Goal: Task Accomplishment & Management: Manage account settings

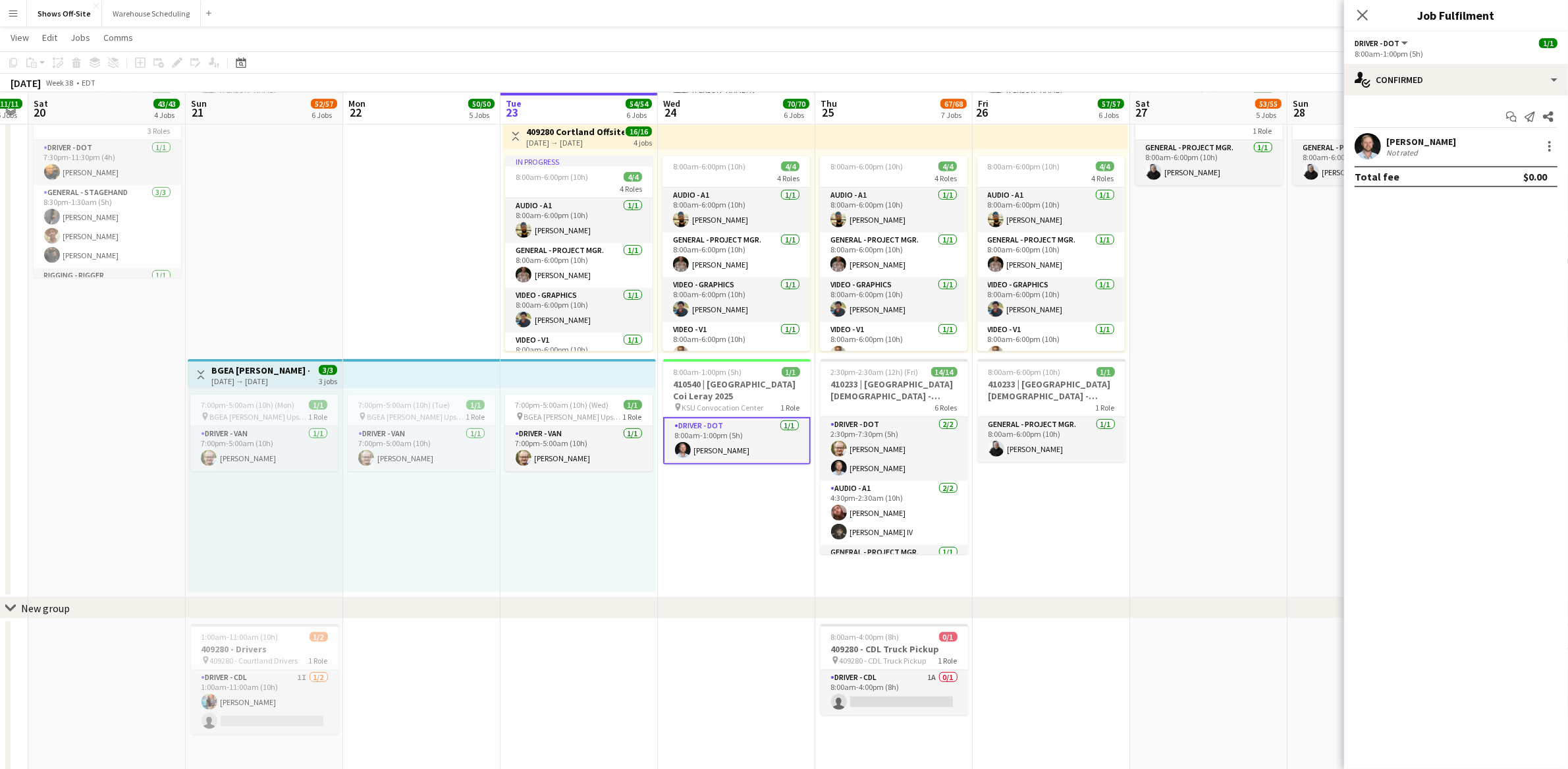
drag, startPoint x: 1125, startPoint y: 406, endPoint x: 1210, endPoint y: 412, distance: 85.2
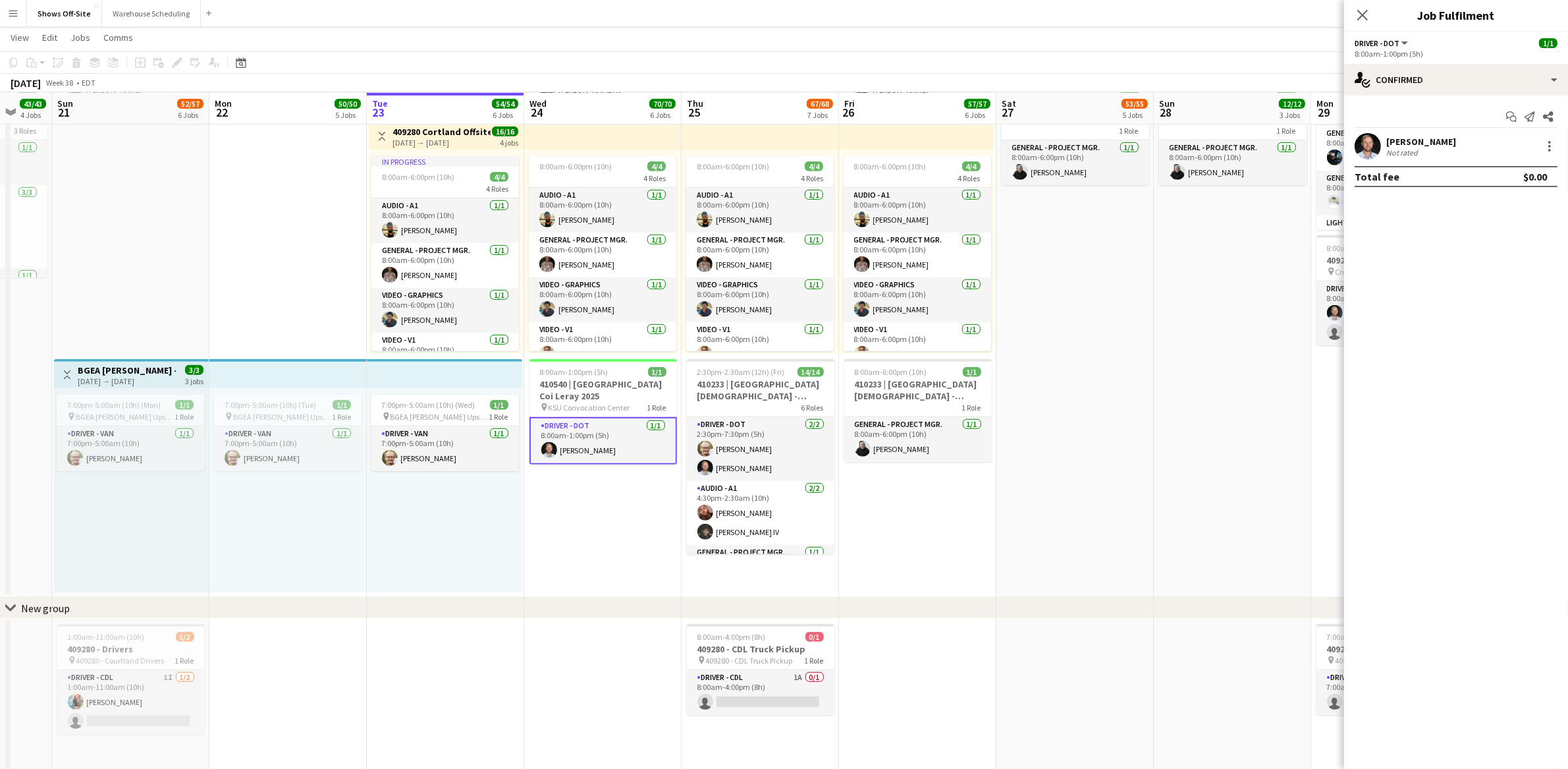
drag, startPoint x: 1212, startPoint y: 480, endPoint x: 1227, endPoint y: 480, distance: 15.0
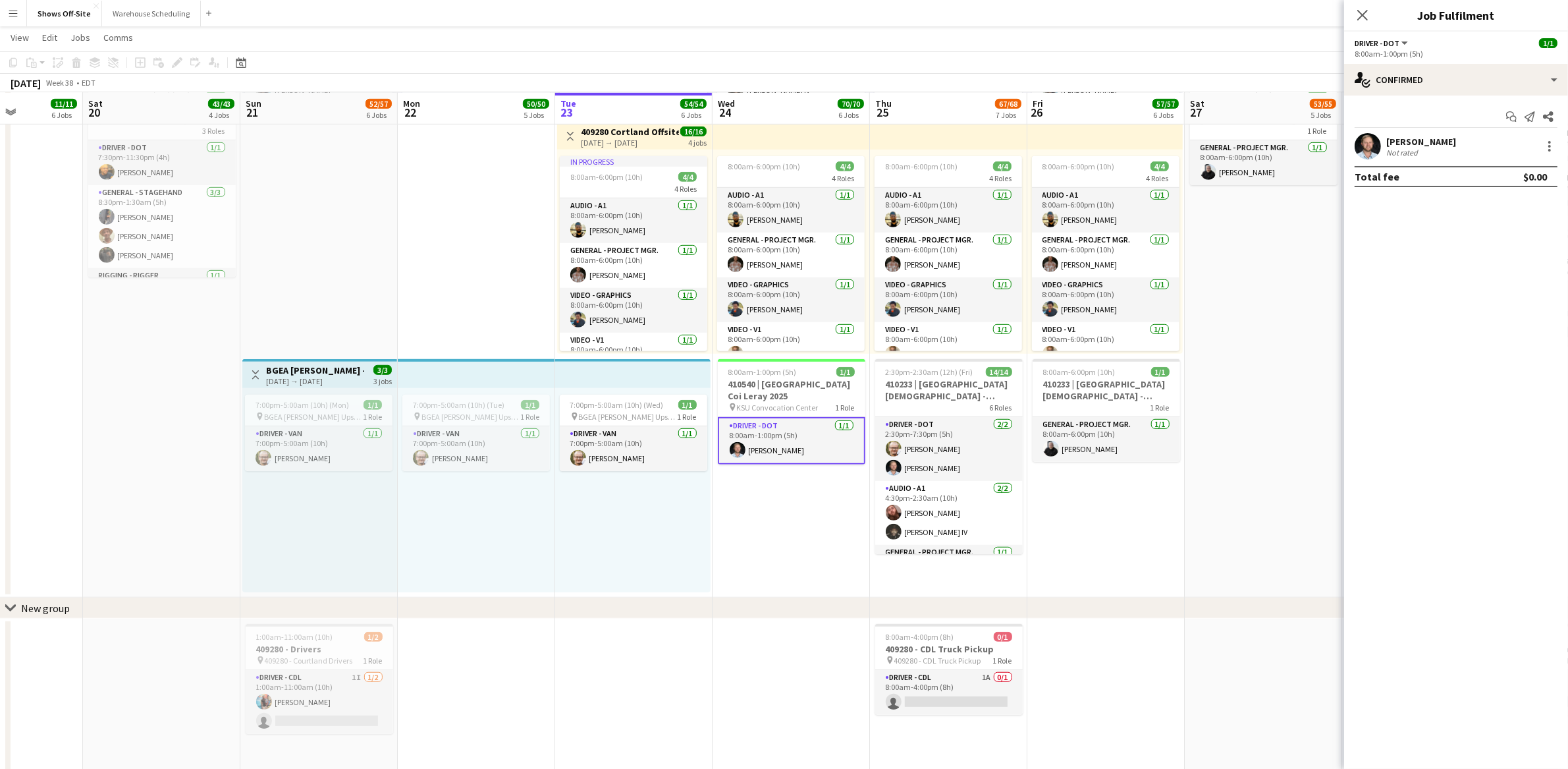
scroll to position [0, 384]
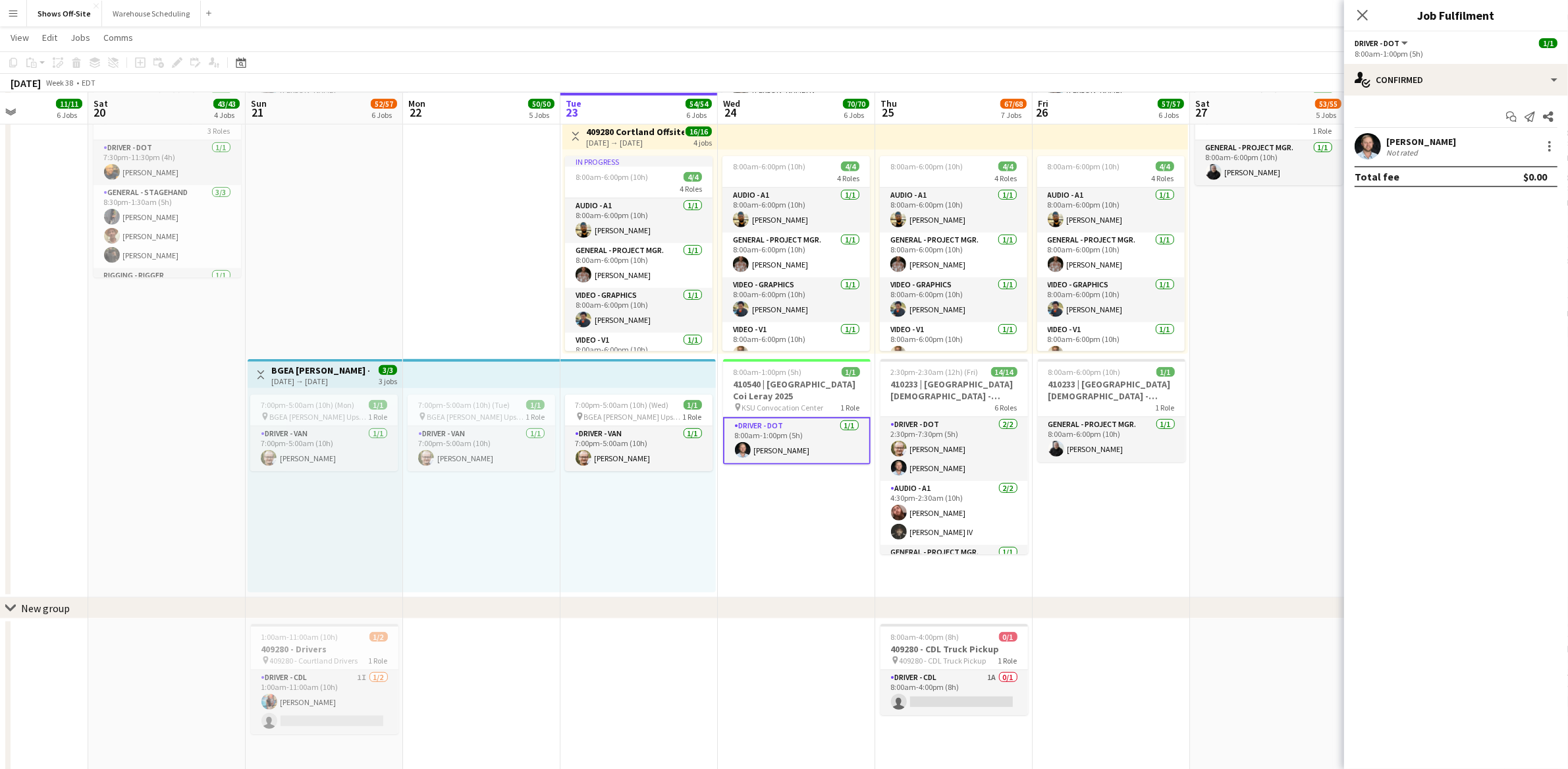
drag, startPoint x: 749, startPoint y: 589, endPoint x: 785, endPoint y: 584, distance: 36.3
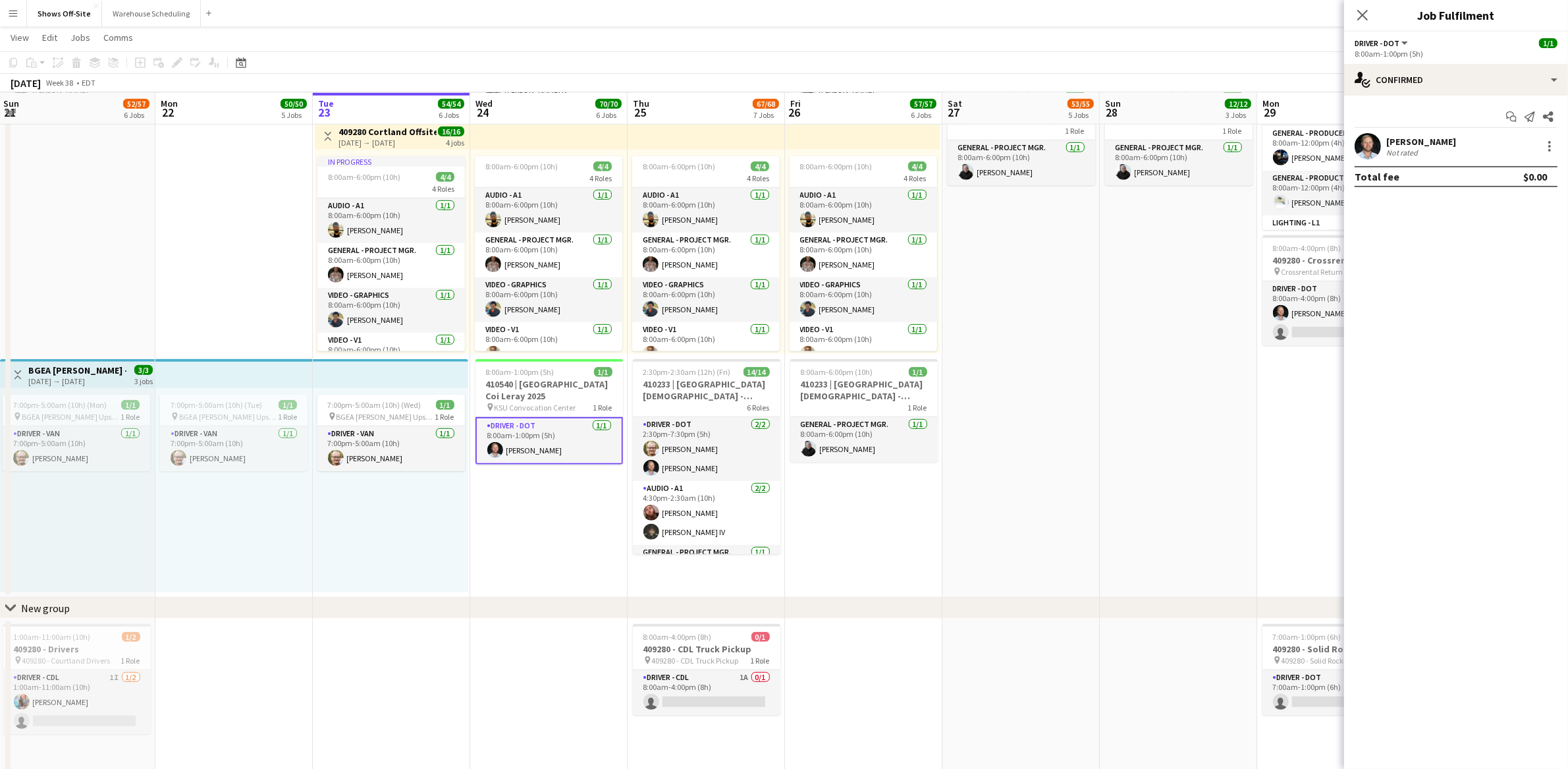
drag, startPoint x: 731, startPoint y: 535, endPoint x: 537, endPoint y: 534, distance: 194.0
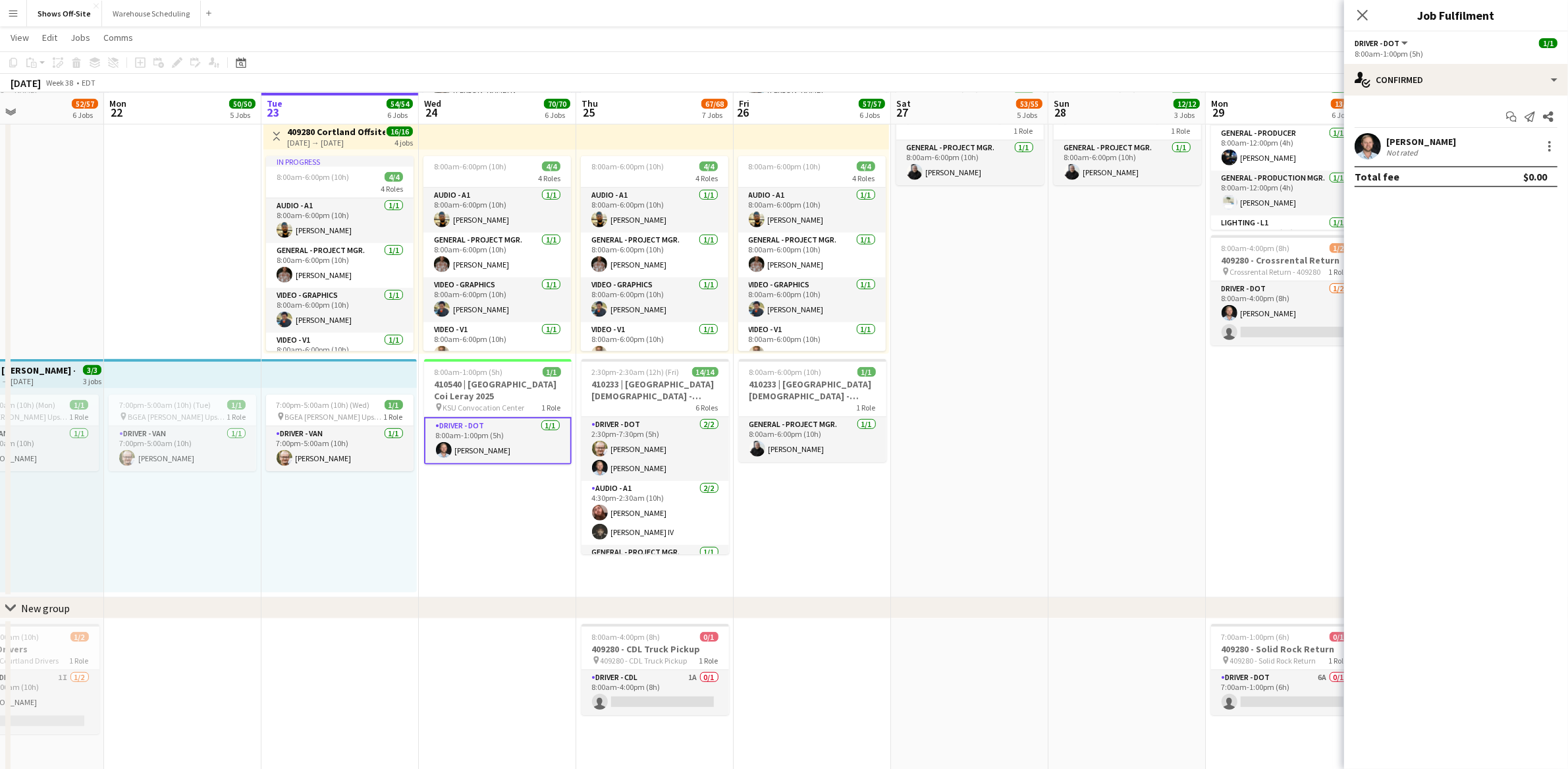
scroll to position [0, 527]
drag, startPoint x: 934, startPoint y: 555, endPoint x: 881, endPoint y: 542, distance: 54.6
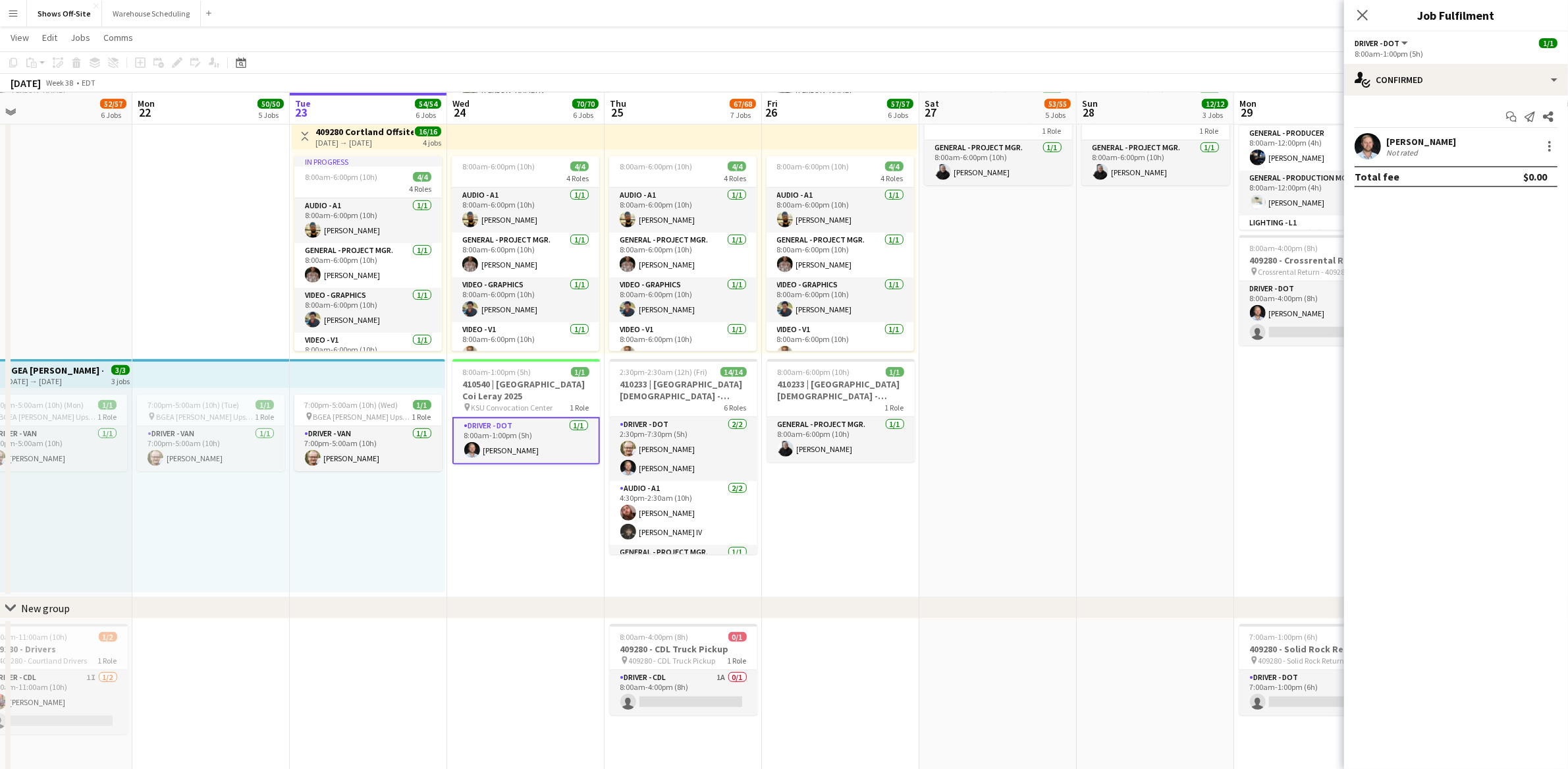
drag, startPoint x: 963, startPoint y: 496, endPoint x: 993, endPoint y: 487, distance: 31.3
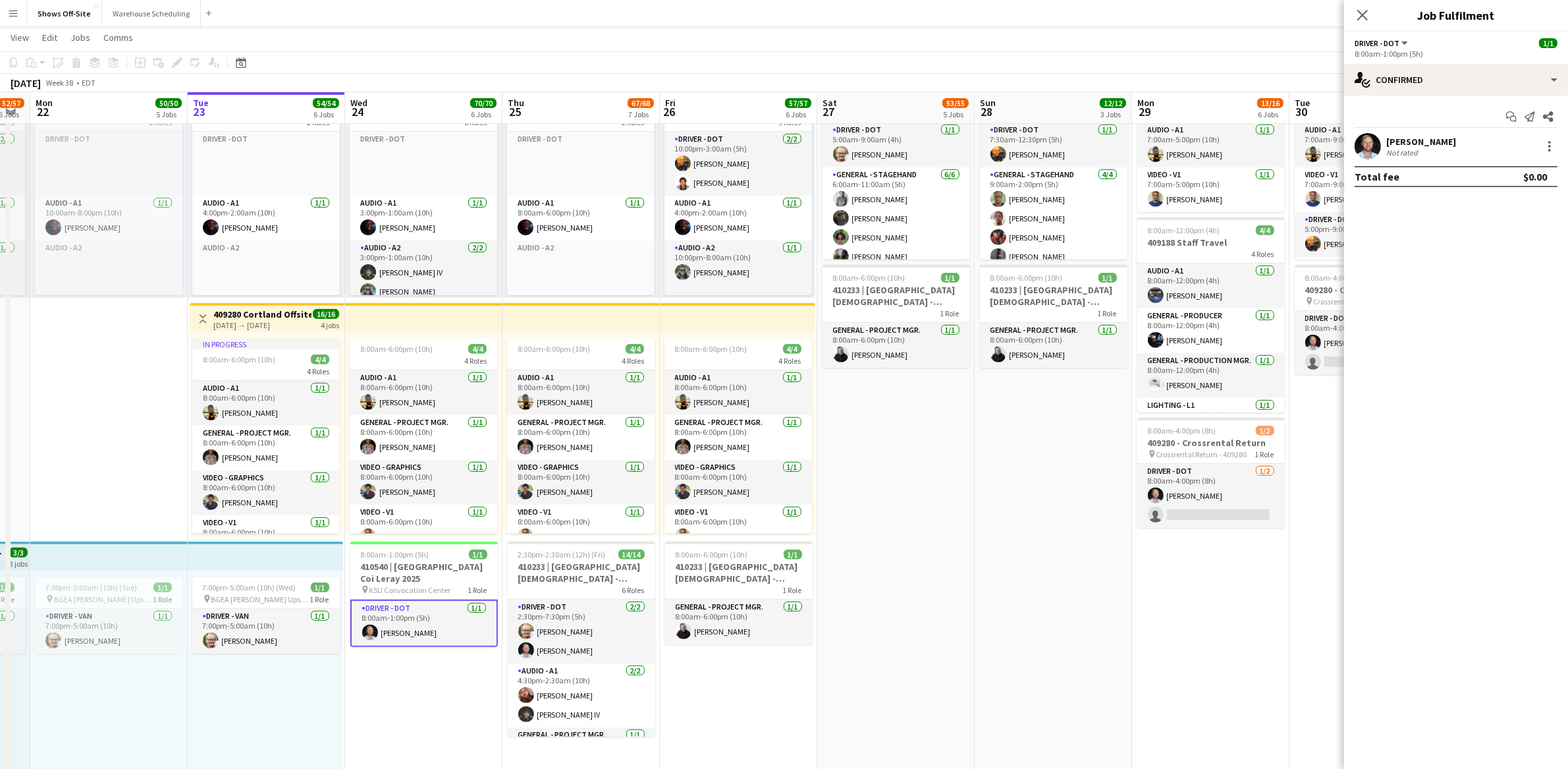
scroll to position [0, 277]
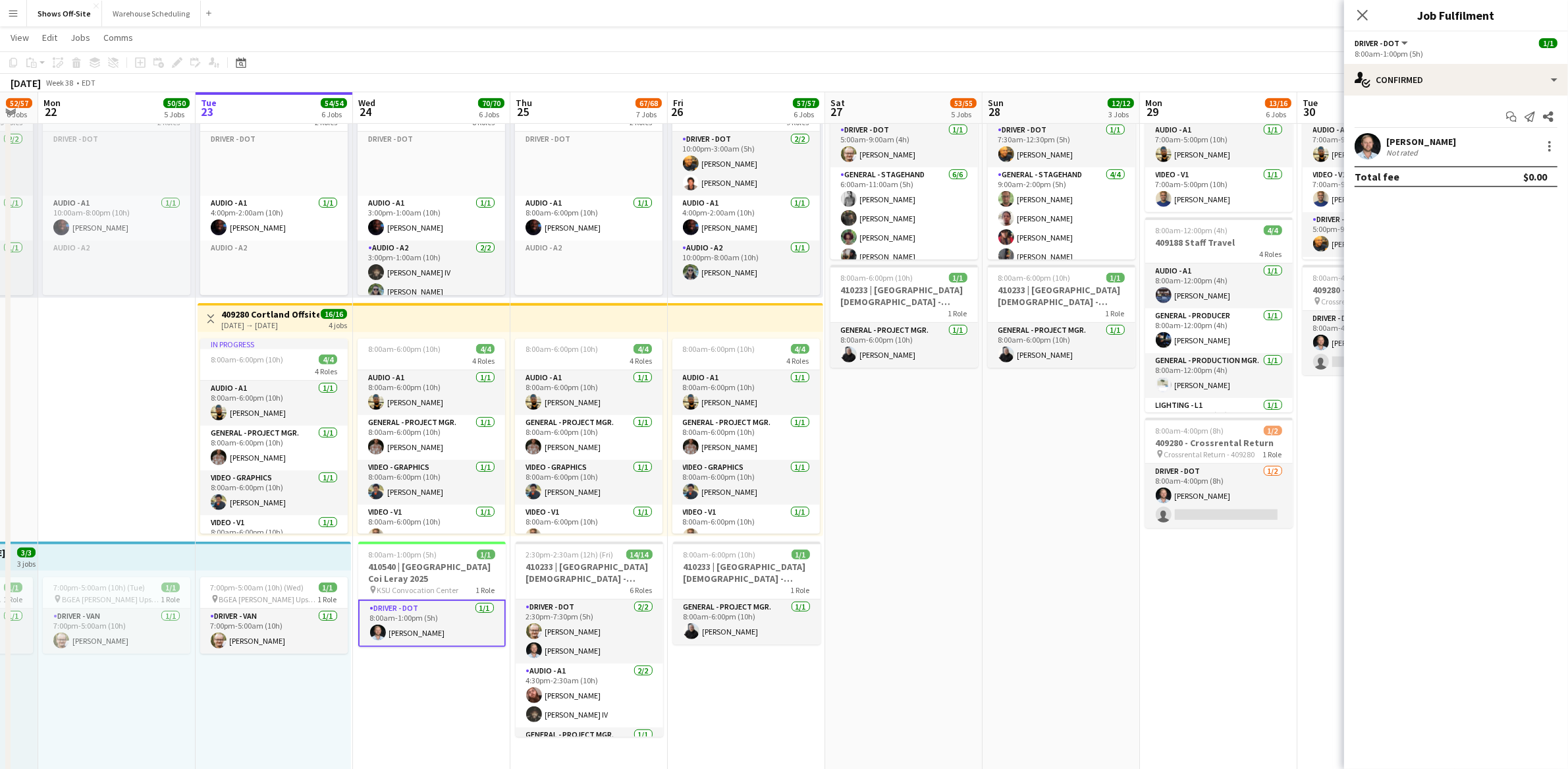
drag, startPoint x: 979, startPoint y: 555, endPoint x: 930, endPoint y: 550, distance: 49.3
click at [930, 550] on app-calendar-viewport "Sat 20 43/43 4 Jobs Sun 21 52/57 6 Jobs Mon 22 50/50 5 Jobs Tue 23 54/54 6 Jobs…" at bounding box center [784, 176] width 1568 height 1857
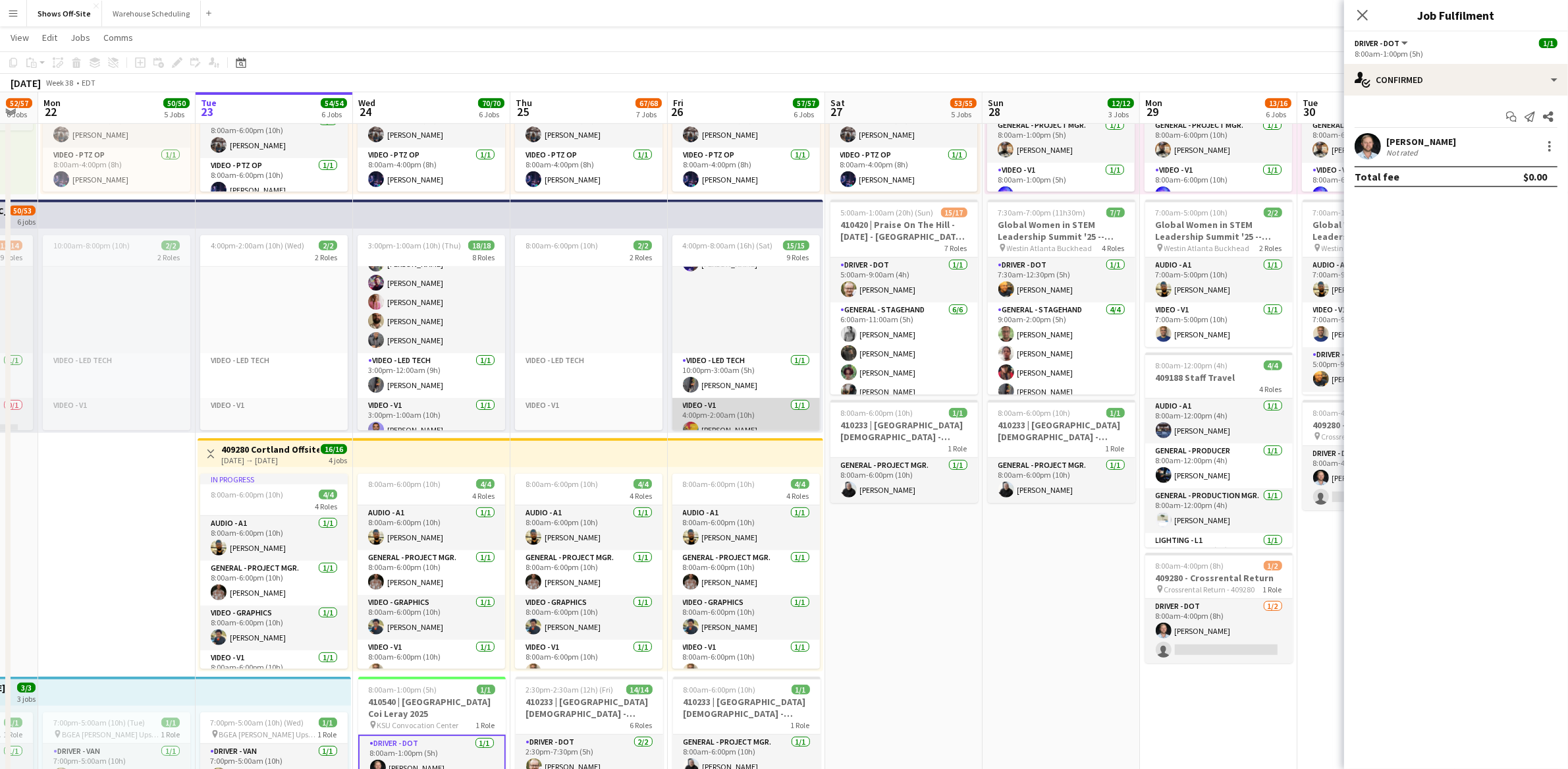
scroll to position [469, 0]
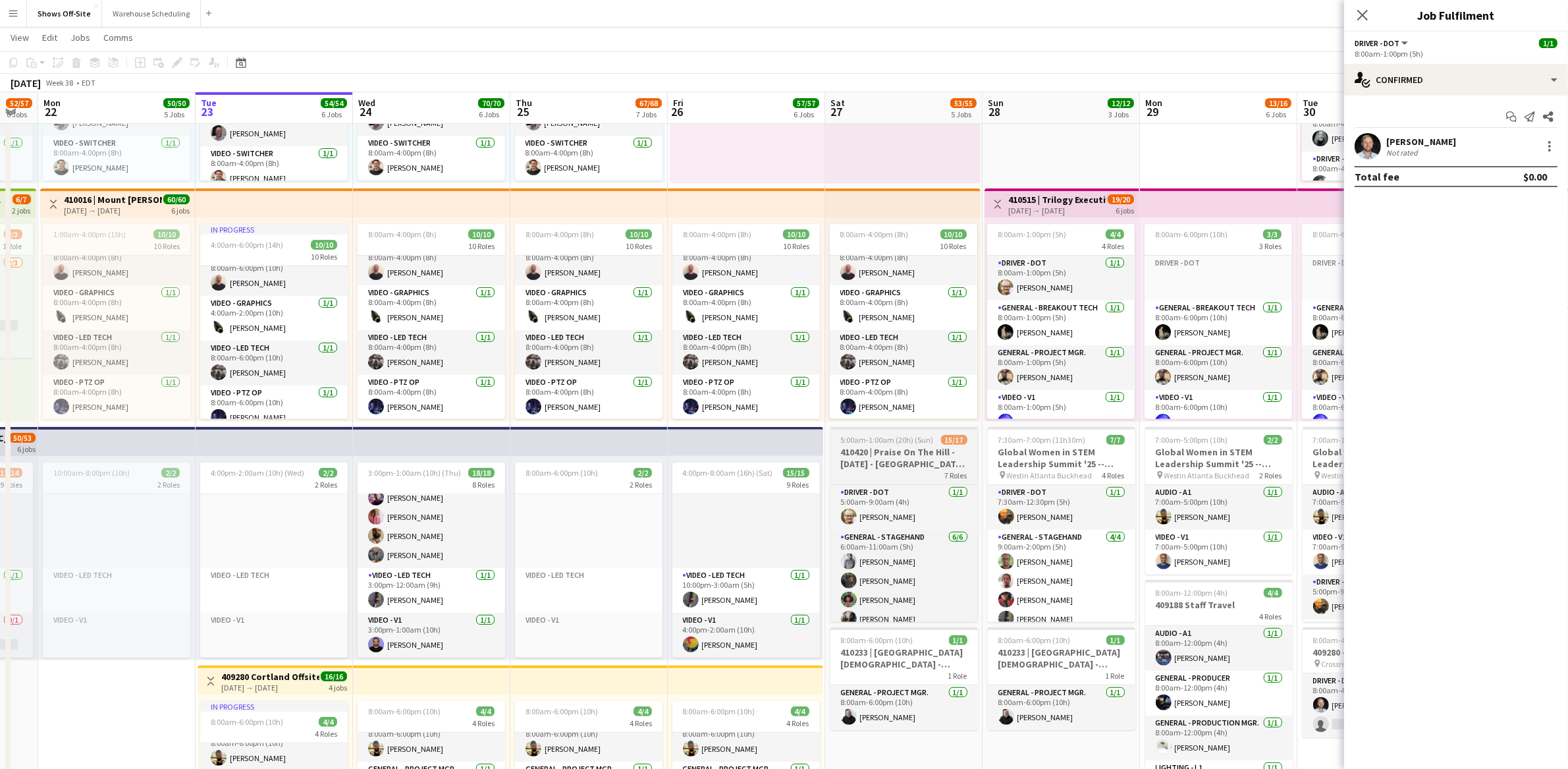
click at [884, 461] on h3 "410420 | Praise On The Hill - [DATE] - [GEOGRAPHIC_DATA], [GEOGRAPHIC_DATA]" at bounding box center [904, 457] width 148 height 23
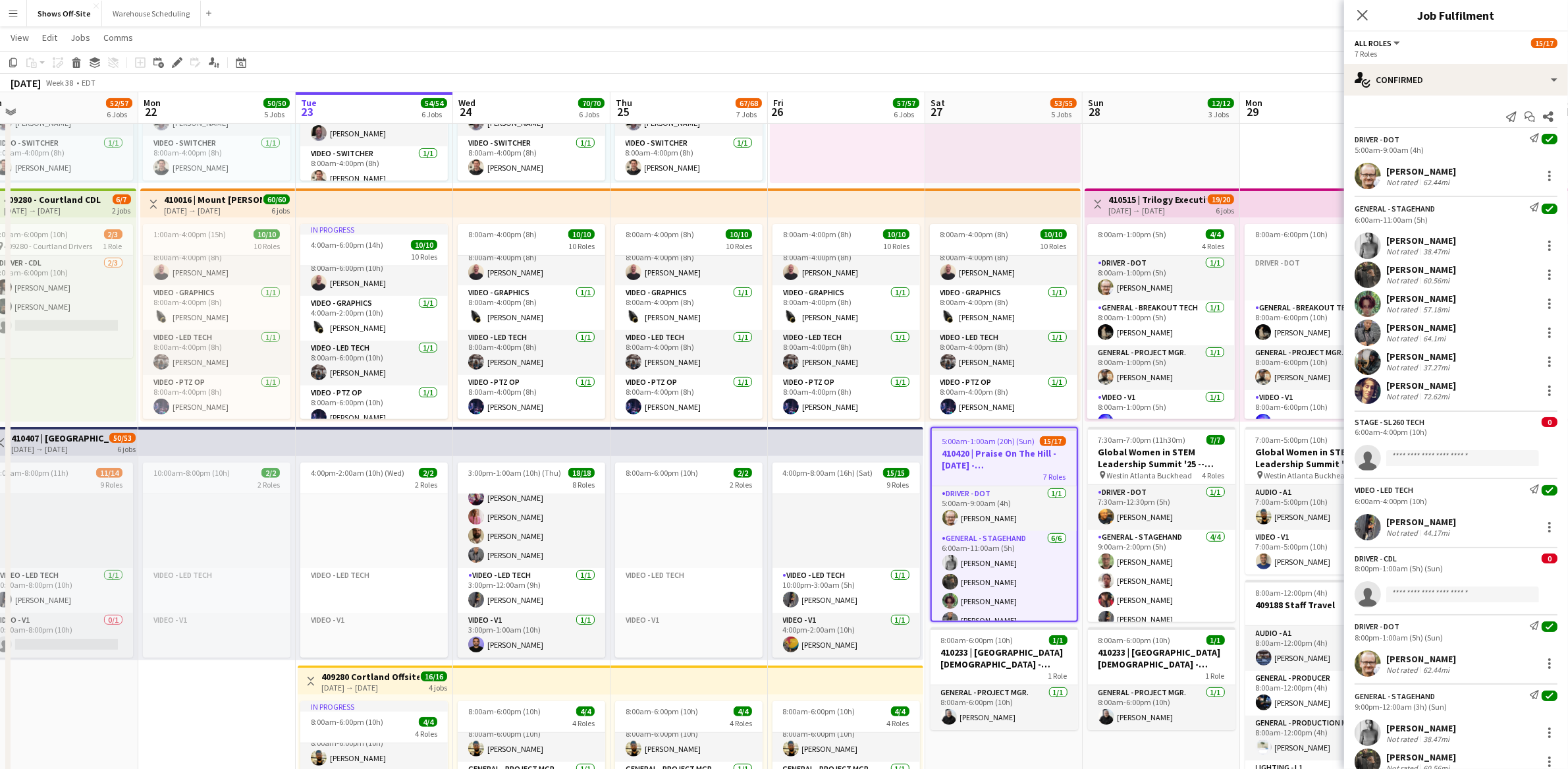
scroll to position [0, 298]
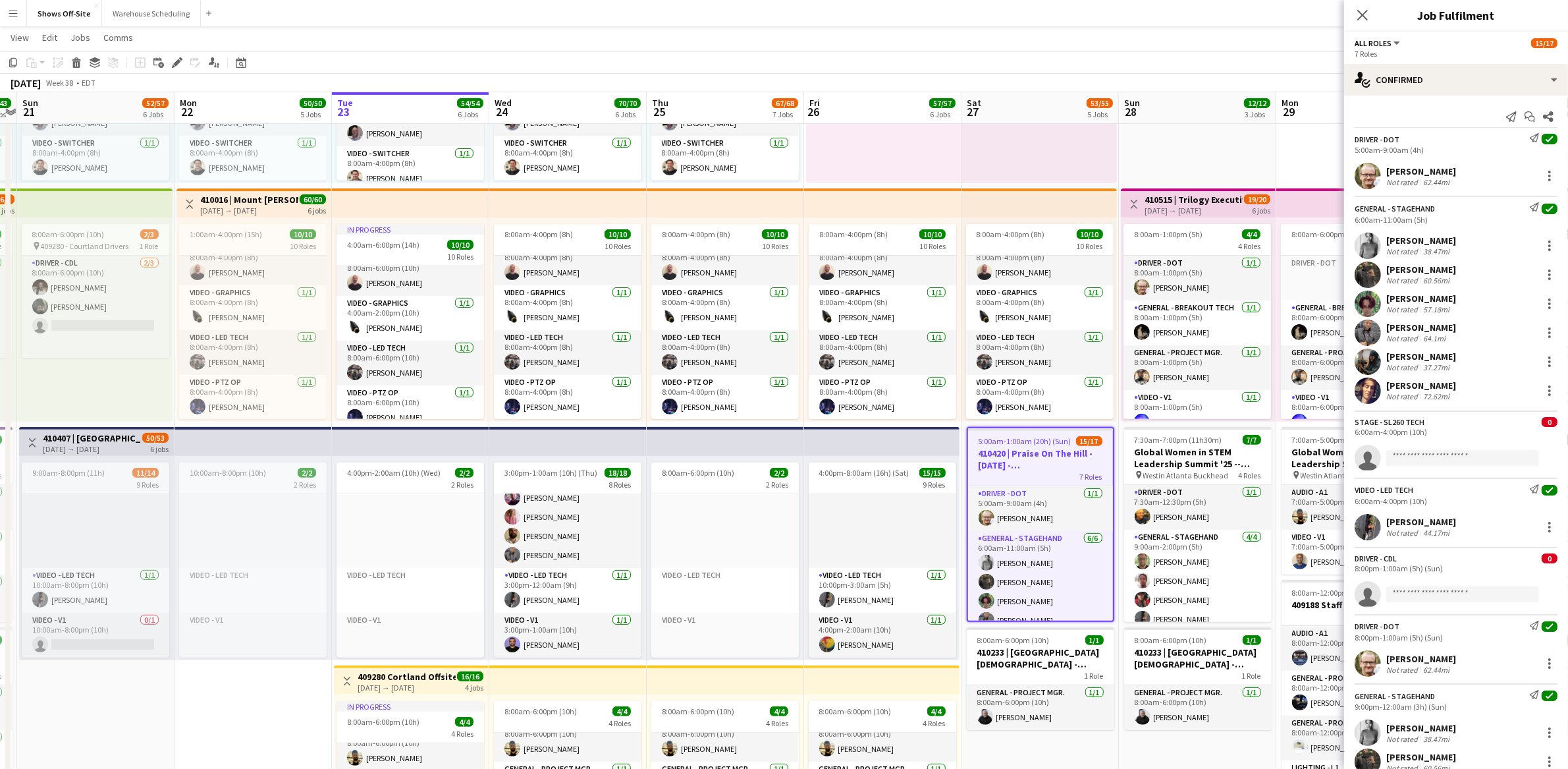
drag, startPoint x: 800, startPoint y: 463, endPoint x: 935, endPoint y: 463, distance: 135.0
click at [935, 463] on app-calendar-viewport "Fri 19 11/11 6 Jobs Sat 20 43/43 4 Jobs Sun 21 52/57 6 Jobs Mon 22 50/50 5 Jobs…" at bounding box center [784, 539] width 1568 height 1857
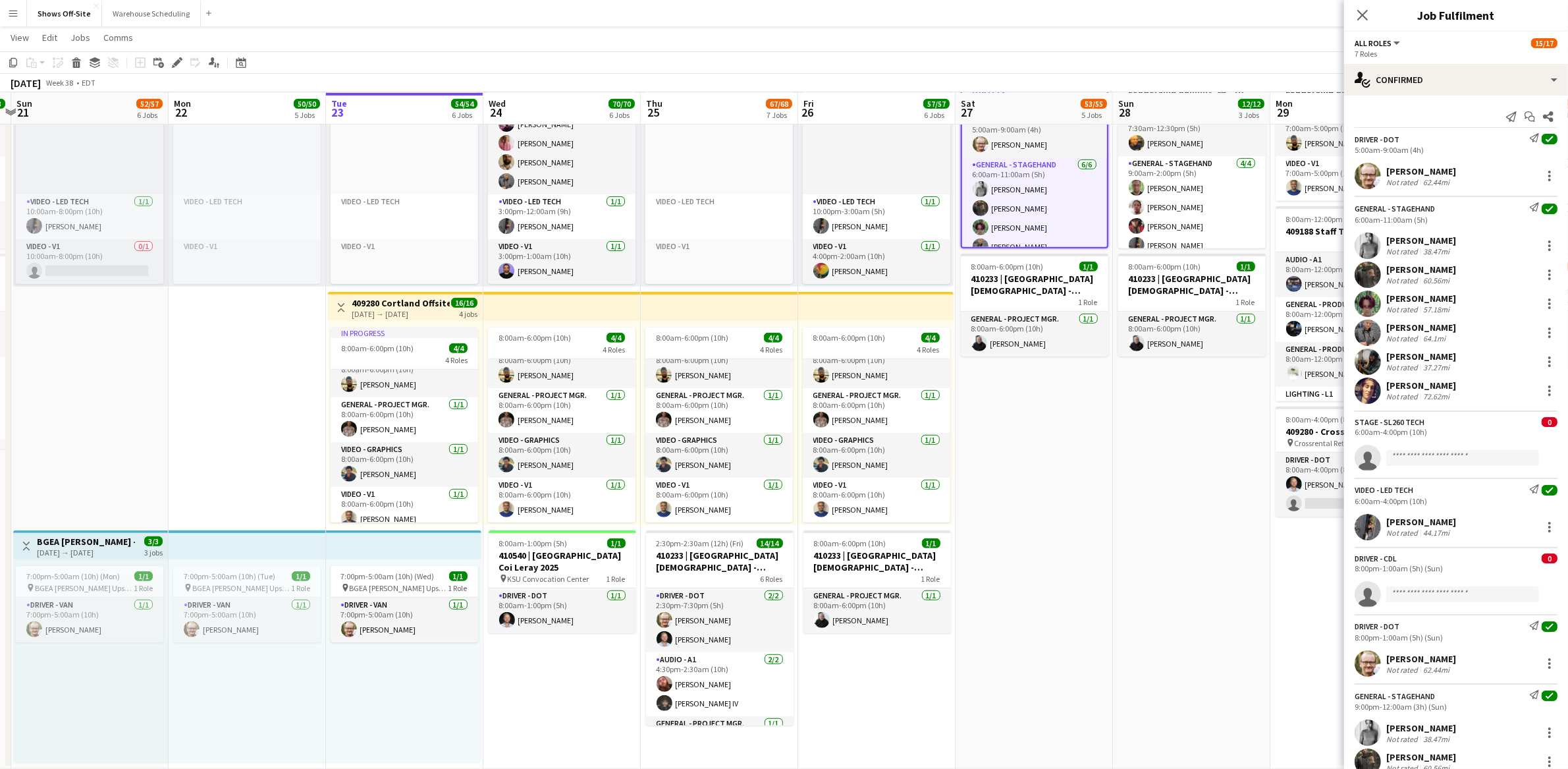
scroll to position [0, 305]
drag, startPoint x: 291, startPoint y: 388, endPoint x: 285, endPoint y: 407, distance: 19.9
click at [285, 407] on app-calendar-viewport "Fri 19 11/11 6 Jobs Sat 20 43/43 4 Jobs Sun 21 52/57 6 Jobs Mon 22 50/50 5 Jobs…" at bounding box center [784, 165] width 1568 height 1857
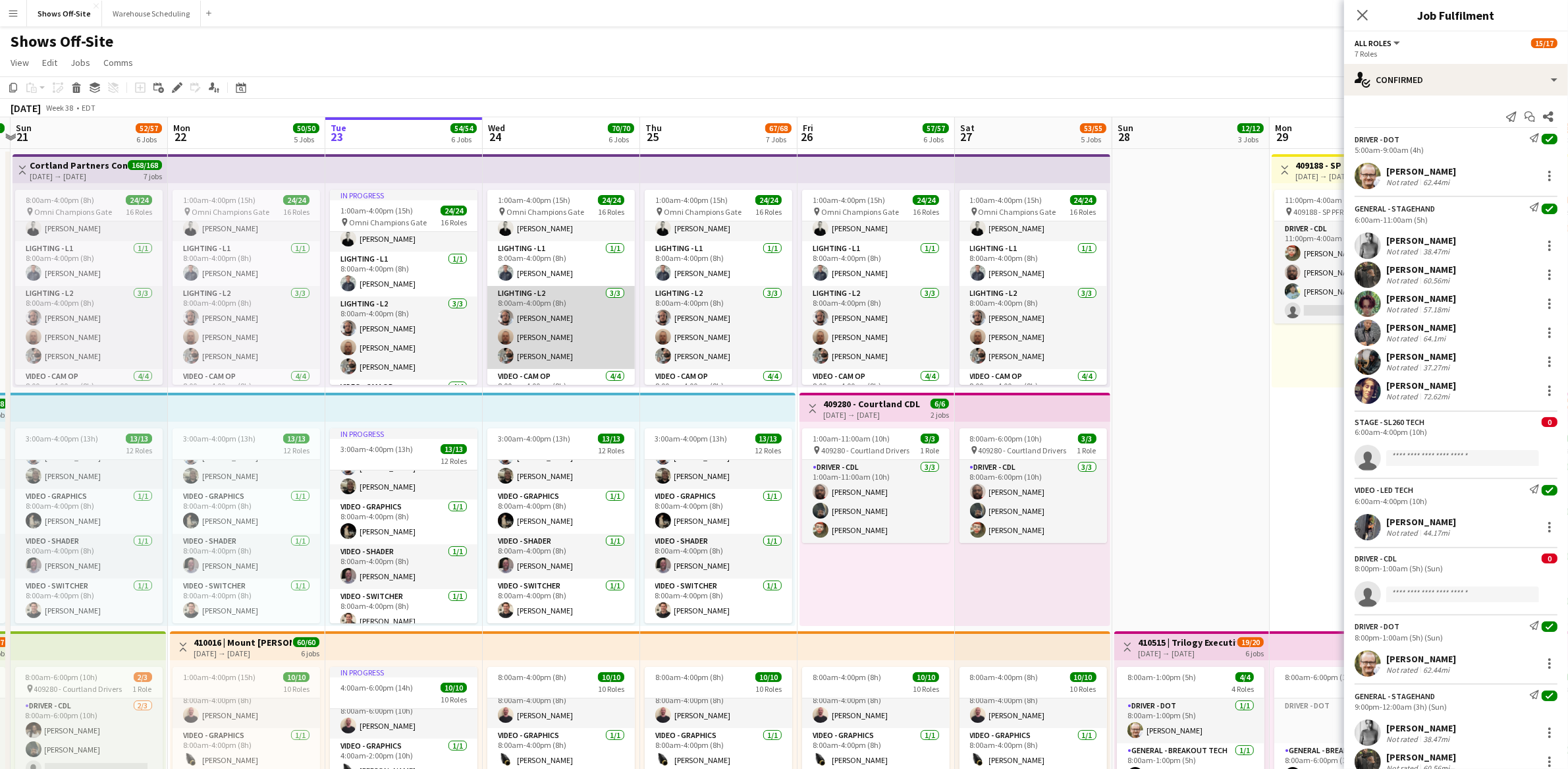
scroll to position [379, 0]
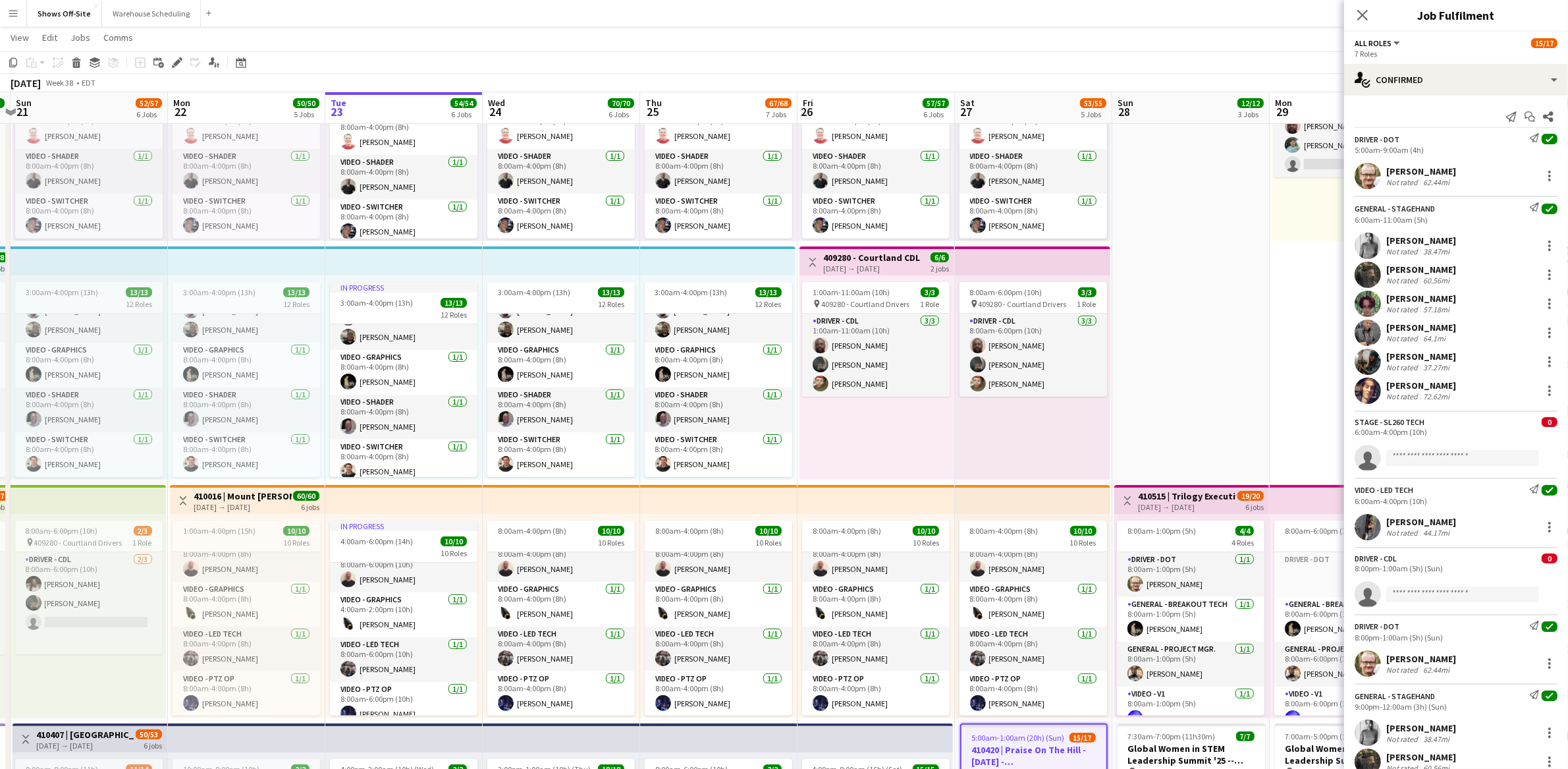
click at [567, 102] on app-board-header-date "Wed 24 70/70 6 Jobs" at bounding box center [561, 108] width 157 height 31
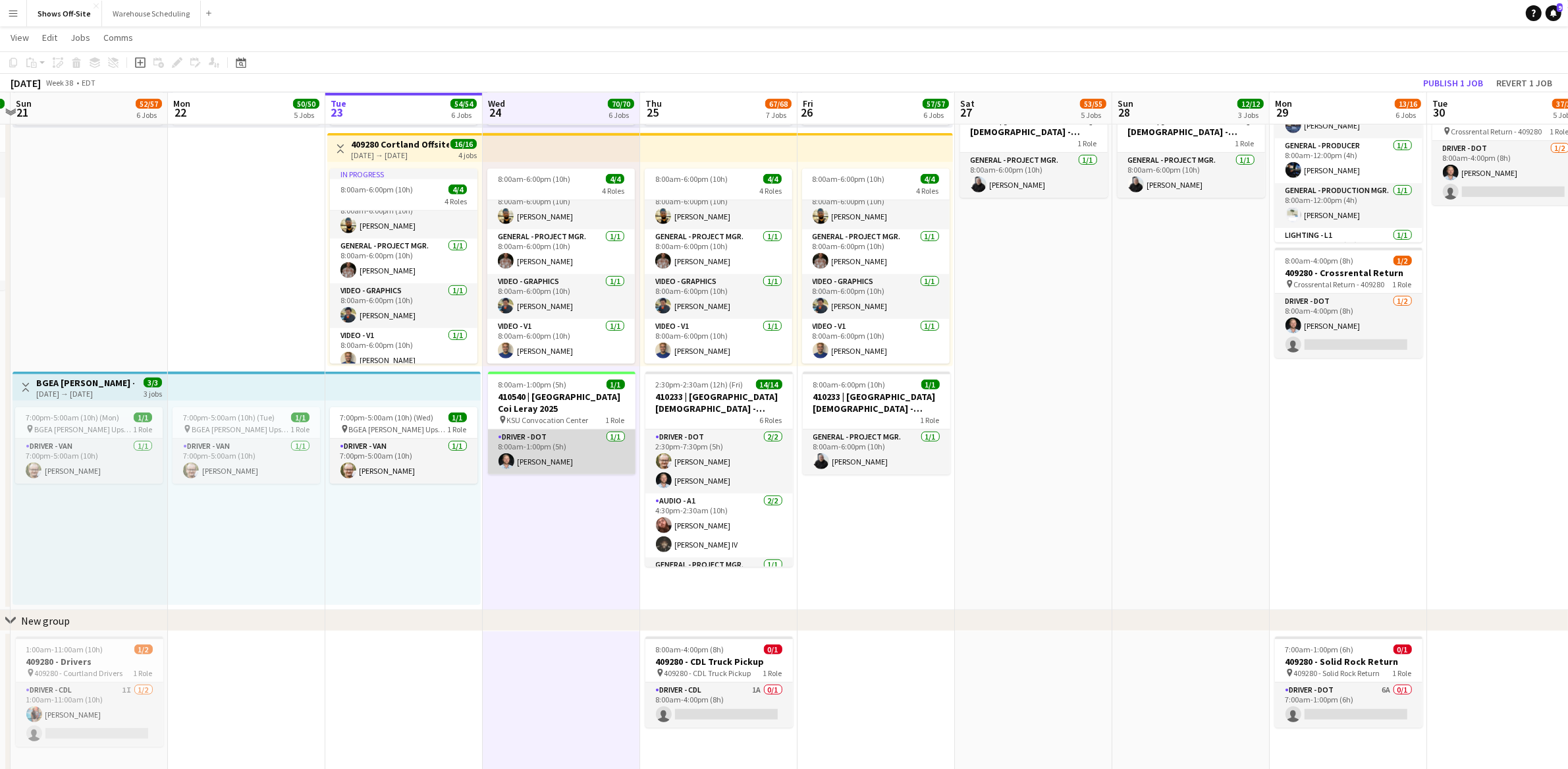
click at [591, 456] on app-card-role "Driver - DOT [DATE] 8:00am-1:00pm (5h) [PERSON_NAME]" at bounding box center [561, 452] width 148 height 45
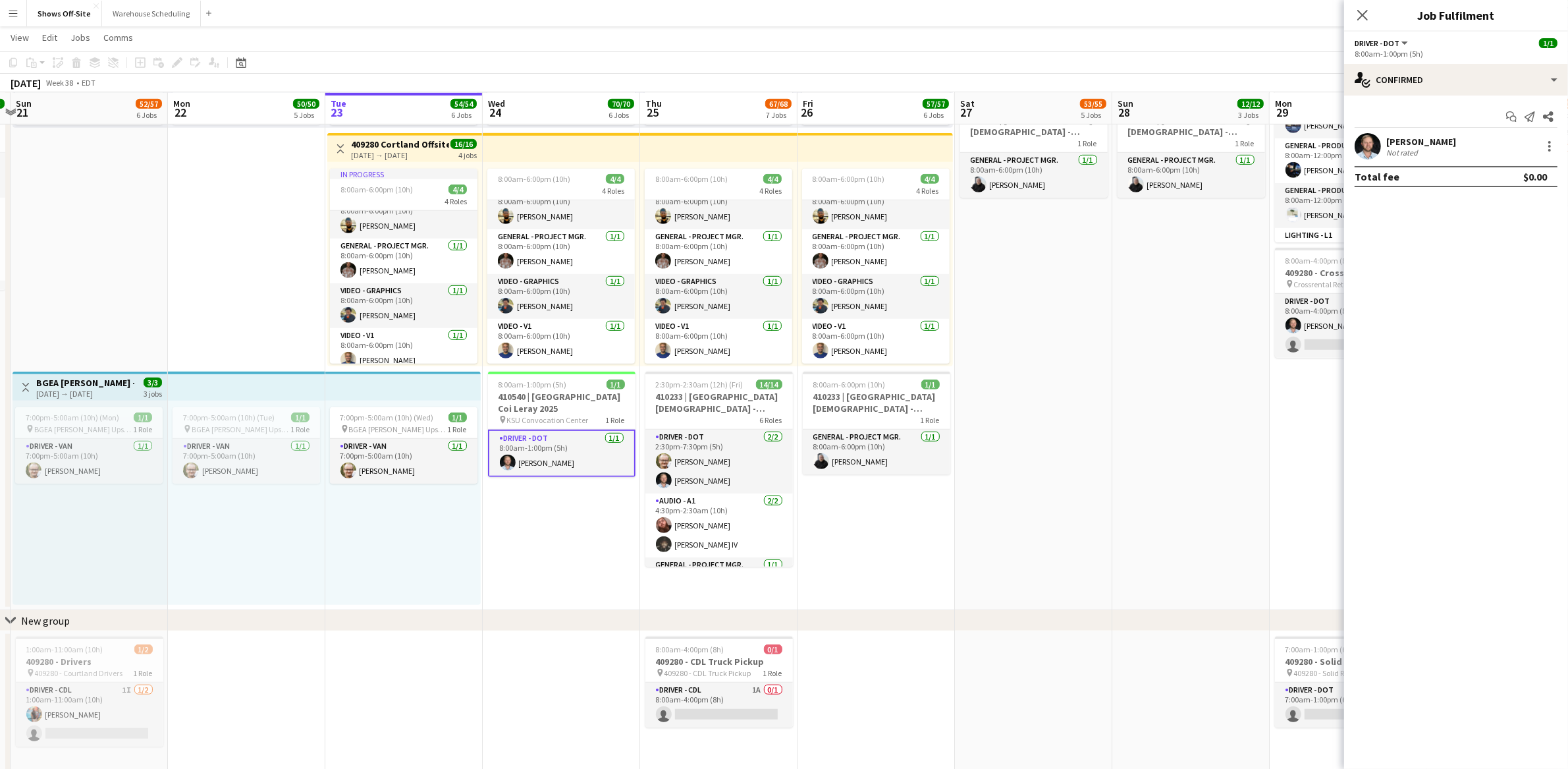
click at [1420, 138] on div "[PERSON_NAME]" at bounding box center [1421, 141] width 69 height 12
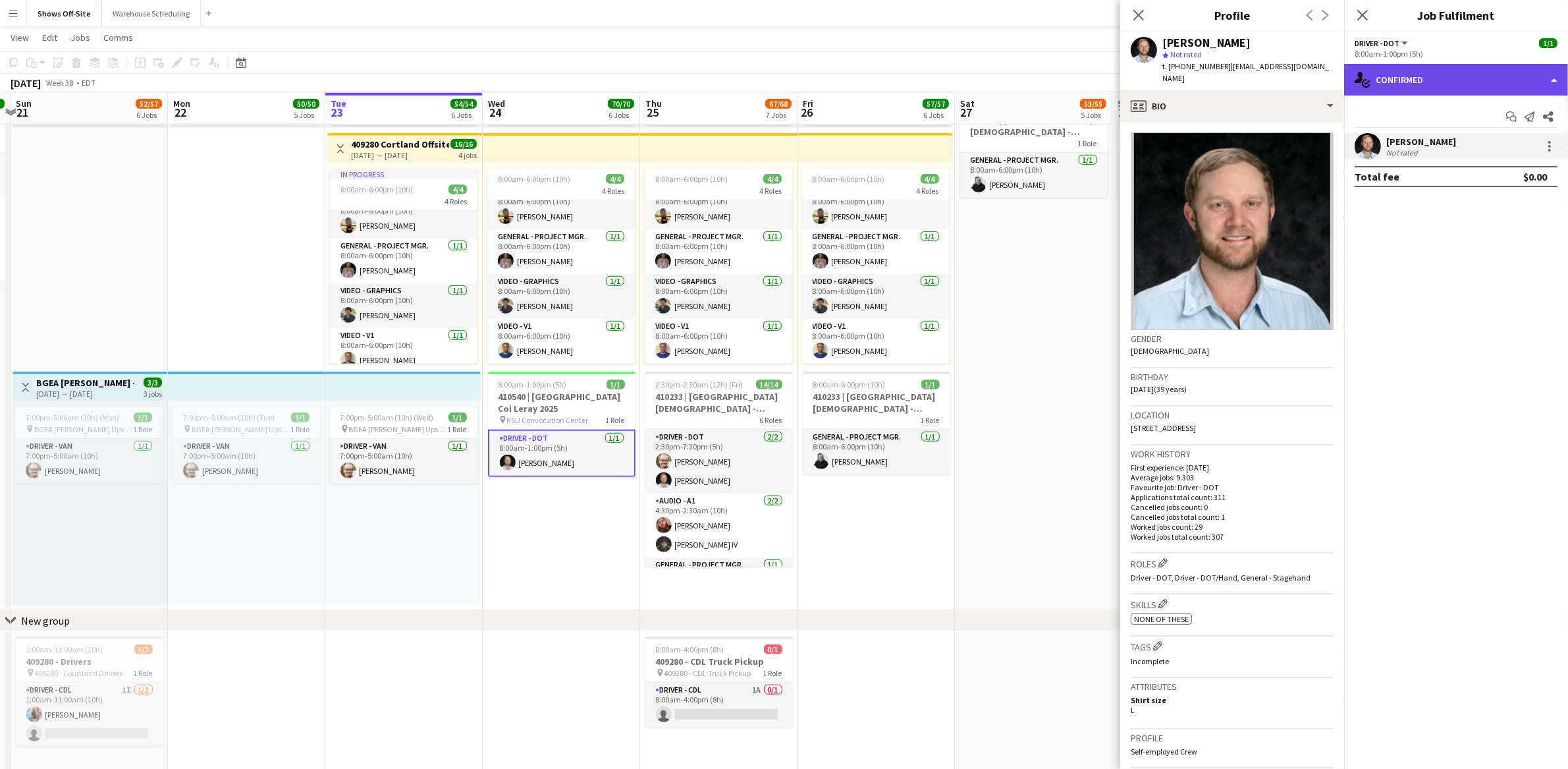
click at [1415, 84] on div "single-neutral-actions-check-2 Confirmed" at bounding box center [1456, 80] width 224 height 31
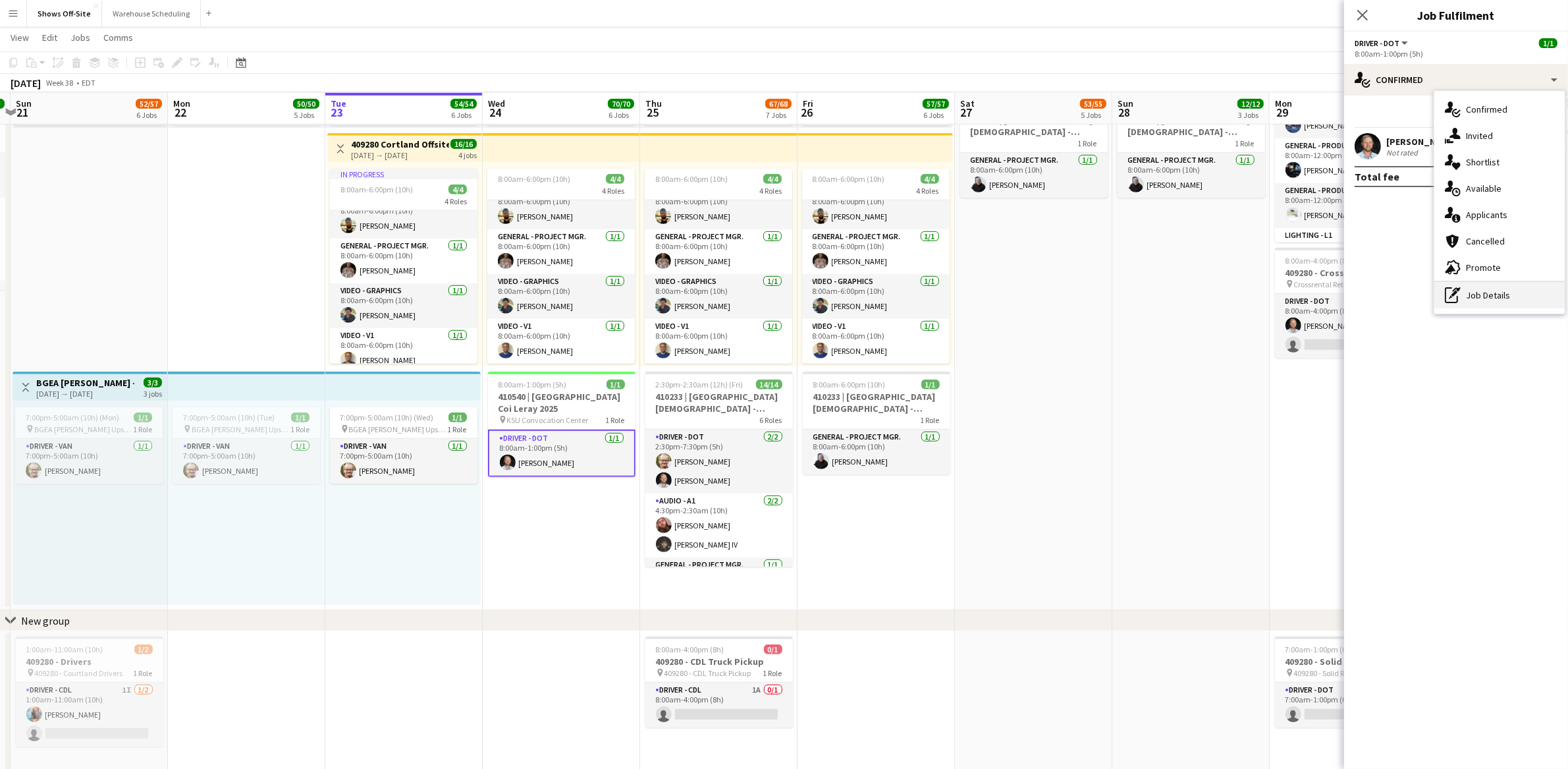
click at [1462, 299] on div "pen-write Job Details" at bounding box center [1499, 295] width 130 height 26
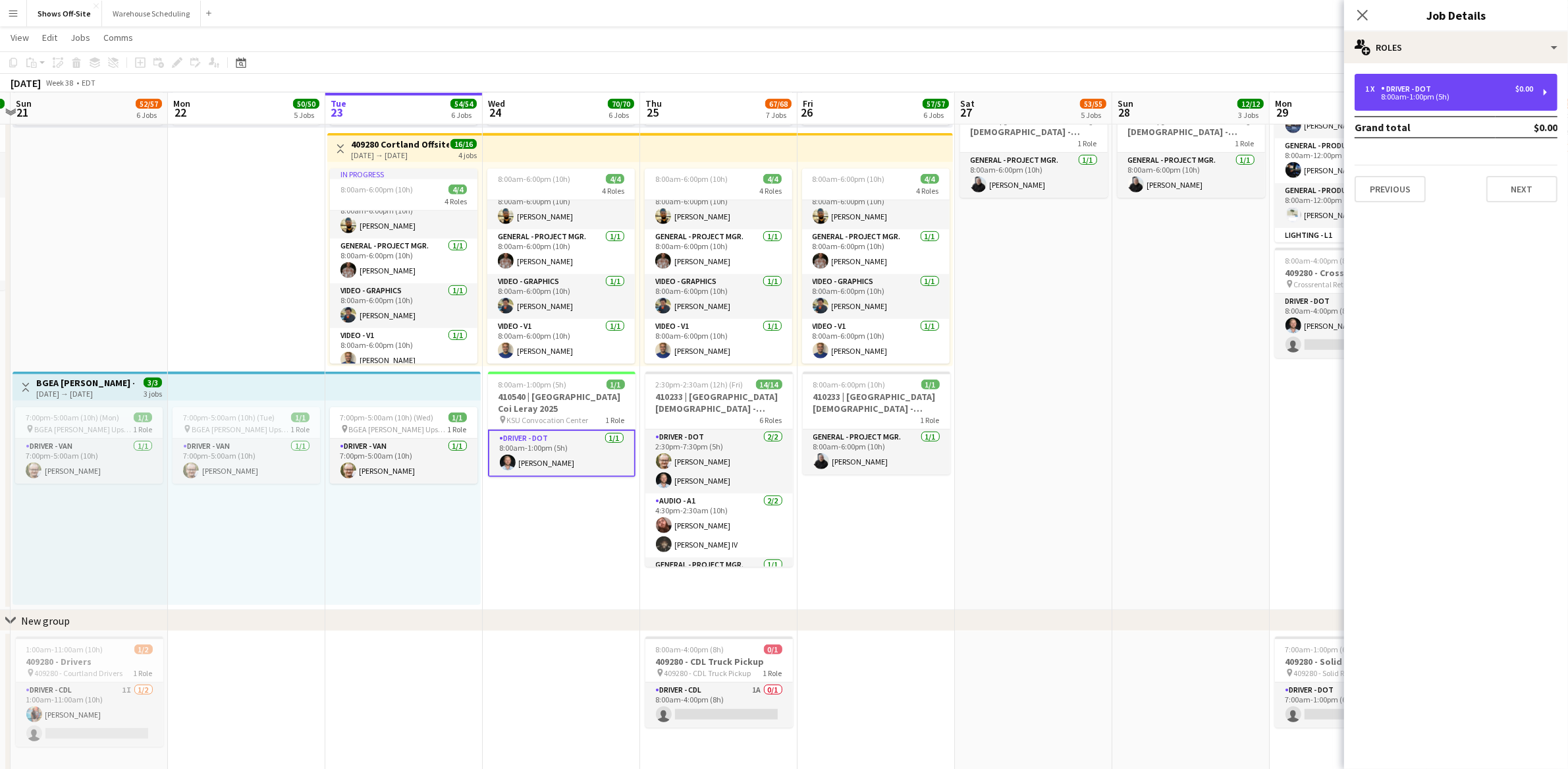
click at [1434, 97] on div "8:00am-1:00pm (5h)" at bounding box center [1449, 97] width 168 height 7
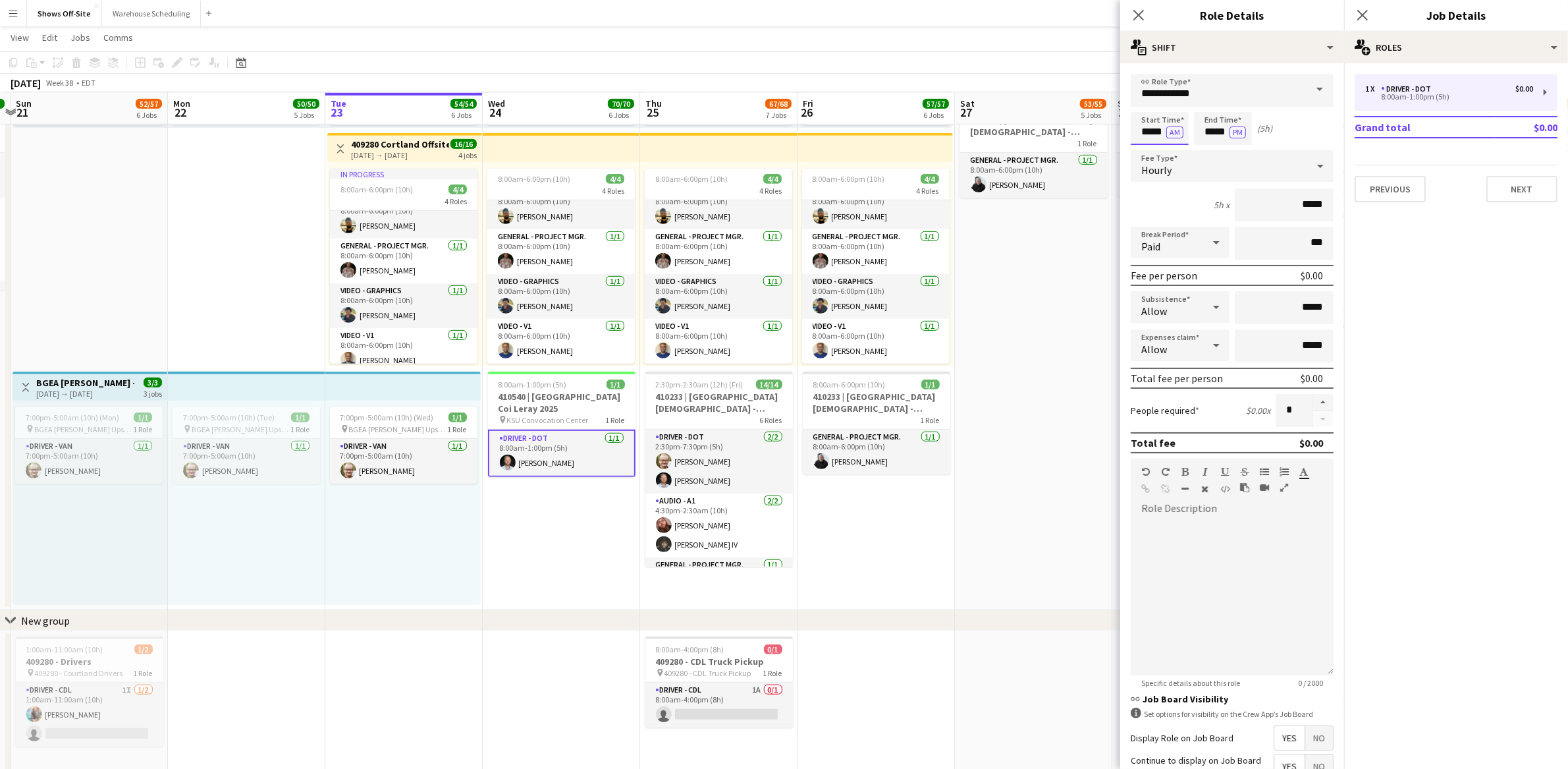
click at [1161, 116] on input "*****" at bounding box center [1159, 128] width 58 height 33
click at [1148, 99] on div at bounding box center [1146, 105] width 26 height 13
type input "*****"
click at [1148, 99] on div at bounding box center [1146, 105] width 26 height 13
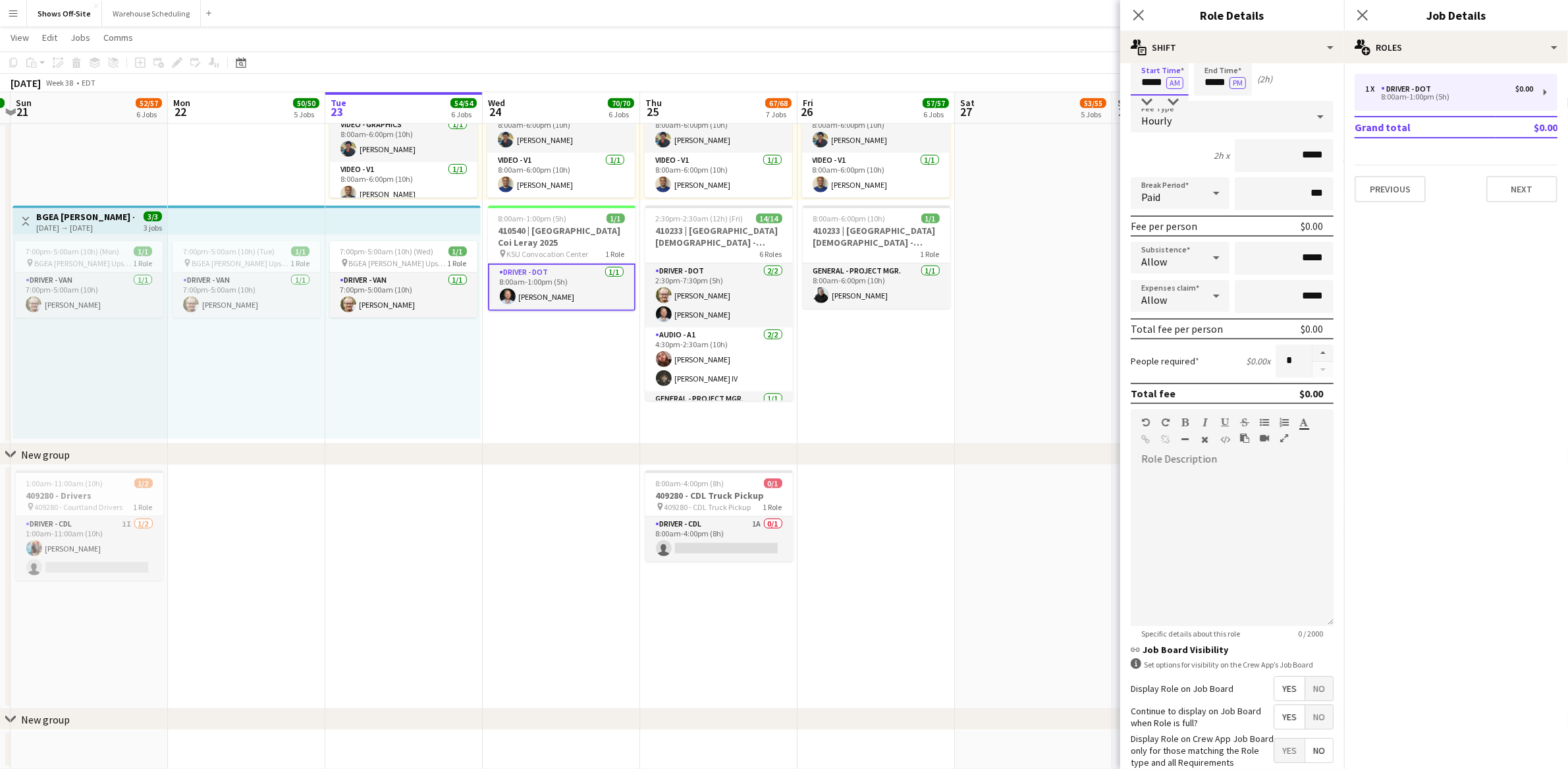
scroll to position [132, 0]
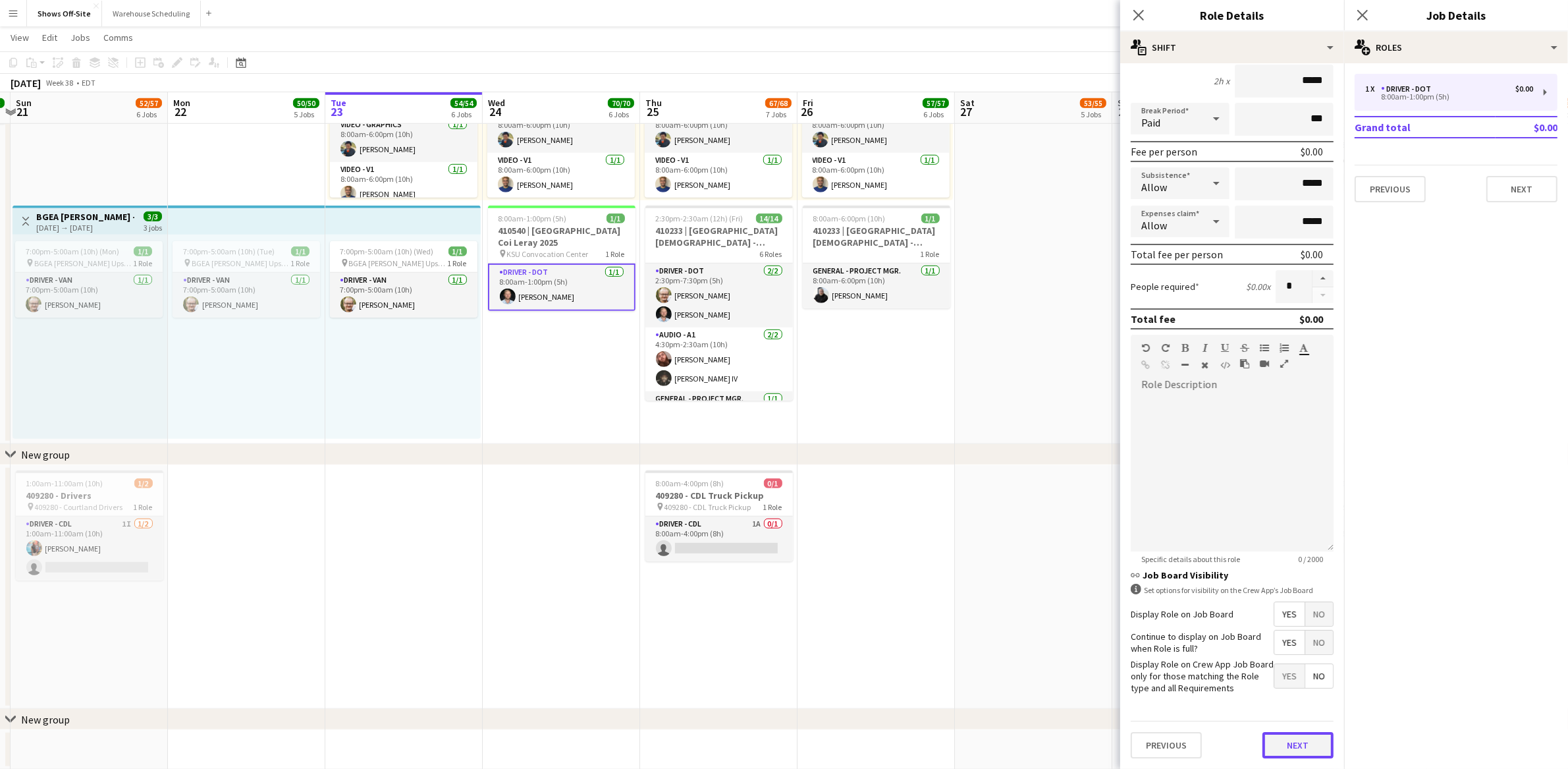
click at [1288, 756] on button "Next" at bounding box center [1298, 745] width 71 height 26
click at [1288, 768] on mat-expansion-panel "medal-empty Requirements Add requirements Previous Next" at bounding box center [1232, 769] width 224 height 0
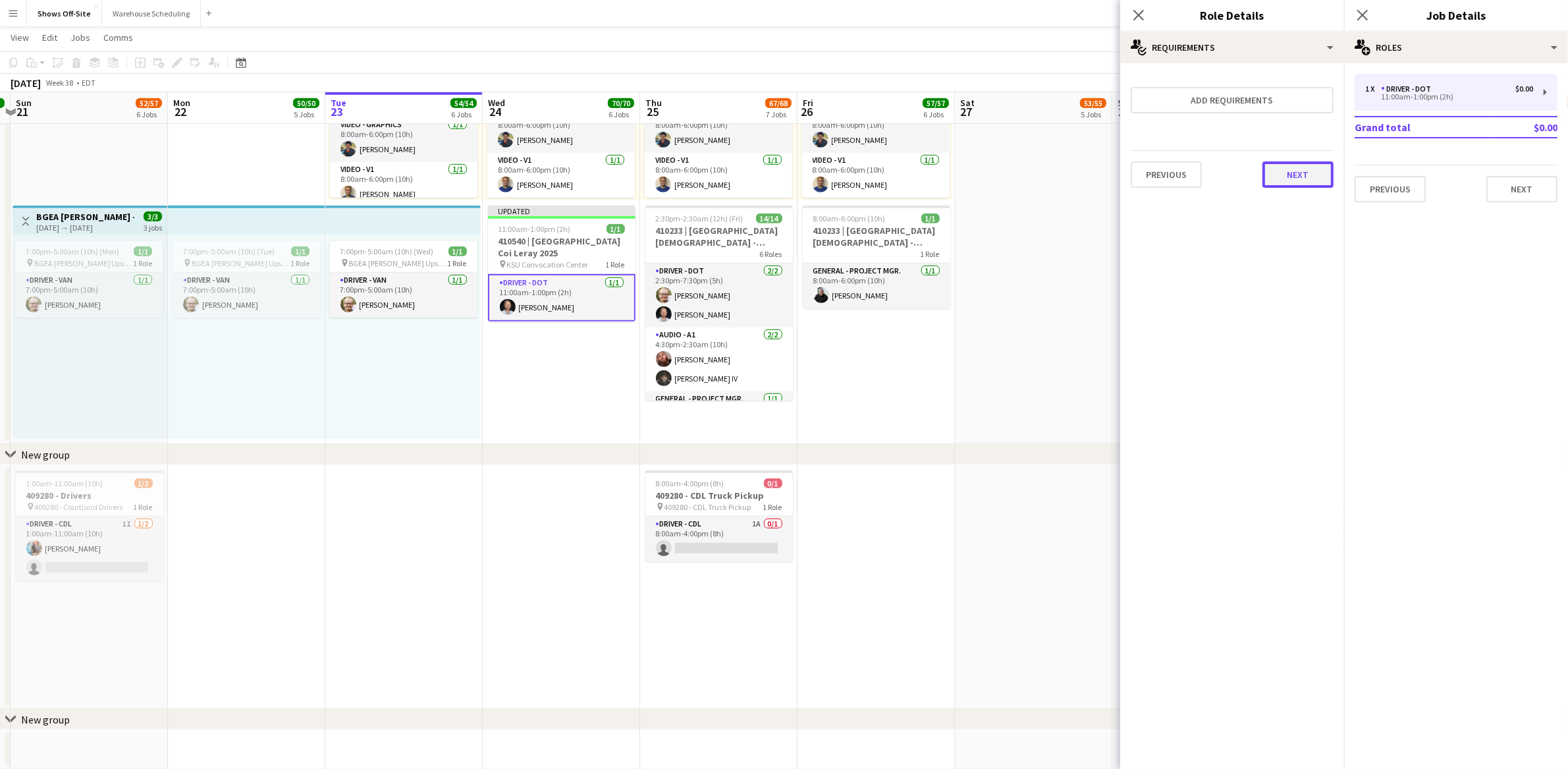
click at [1296, 171] on button "Next" at bounding box center [1298, 174] width 71 height 26
click at [1301, 181] on button "Finish" at bounding box center [1309, 176] width 49 height 26
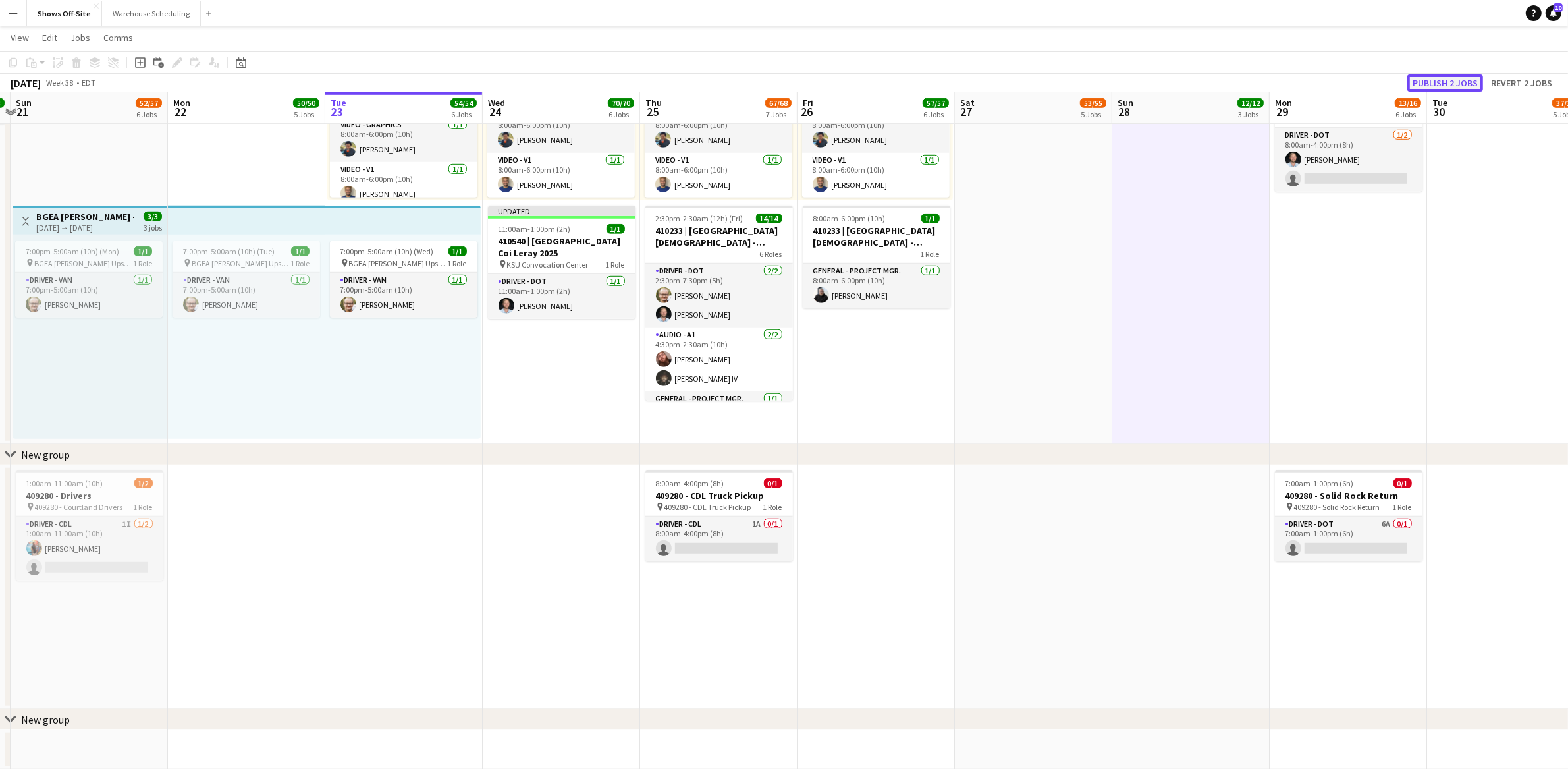
click at [1439, 81] on button "Publish 2 jobs" at bounding box center [1445, 83] width 75 height 17
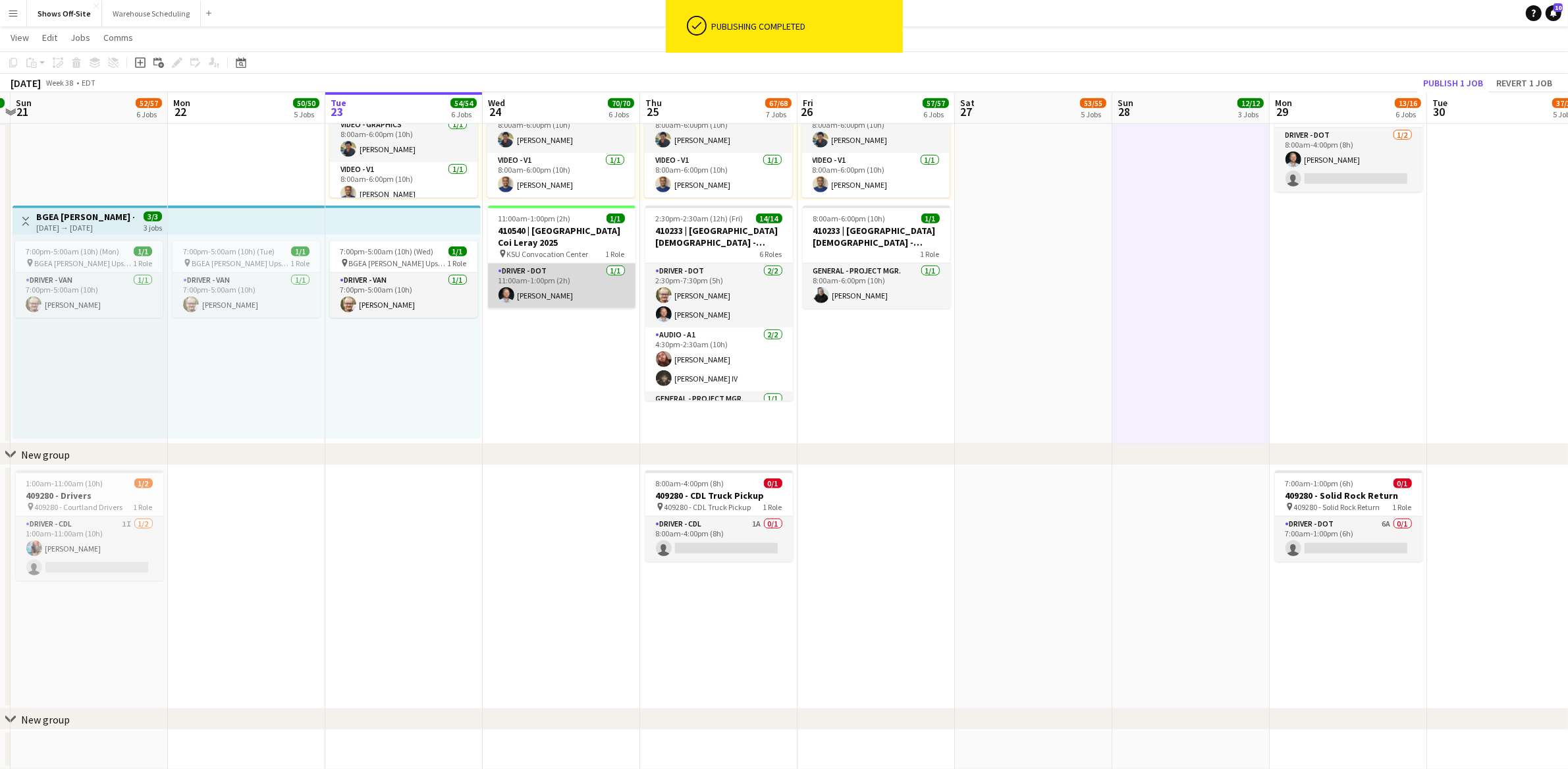
click at [597, 279] on app-card-role "Driver - DOT [DATE] 11:00am-1:00pm (2h) [PERSON_NAME]" at bounding box center [561, 286] width 148 height 45
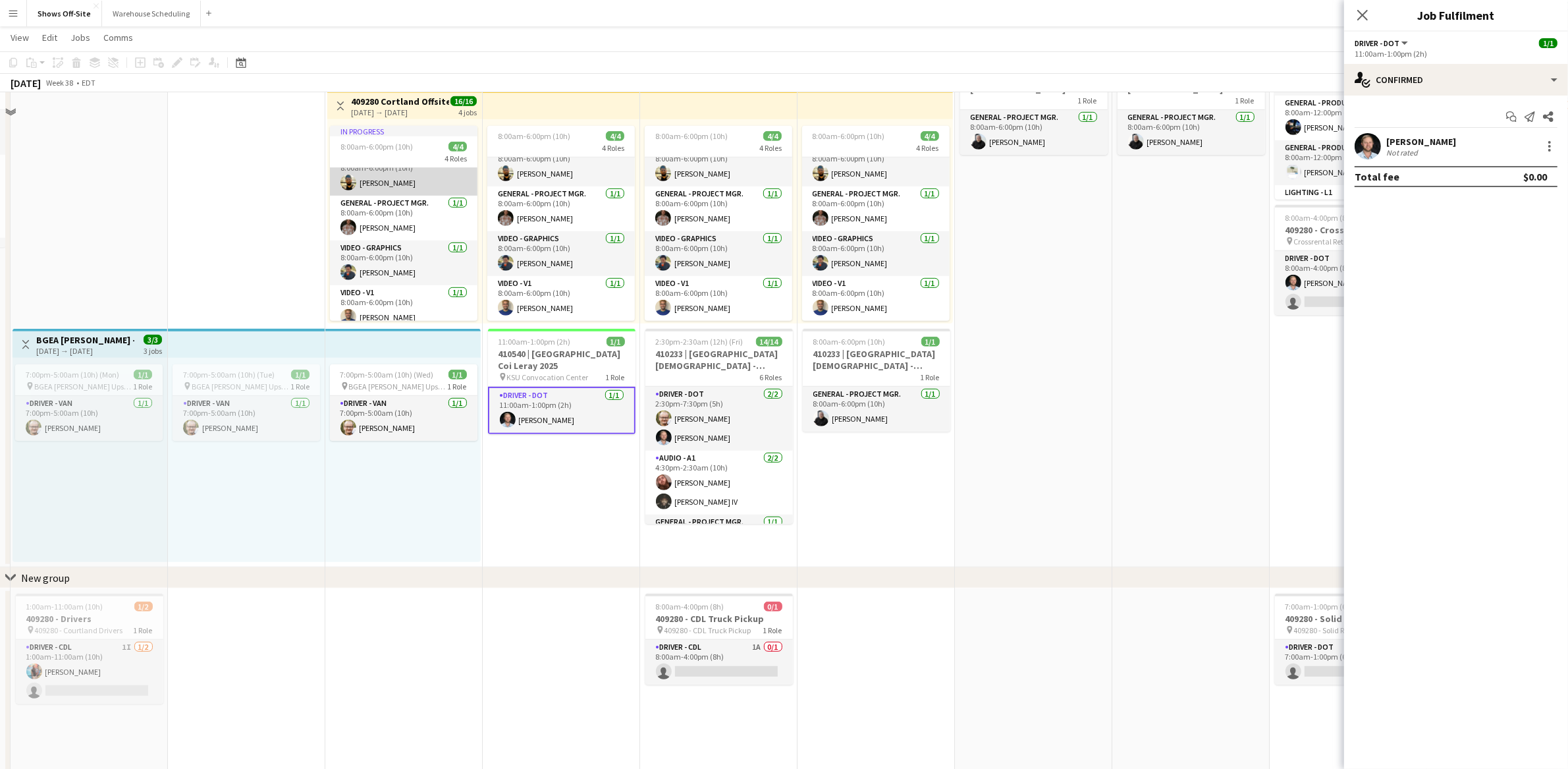
scroll to position [769, 0]
